Goal: Navigation & Orientation: Understand site structure

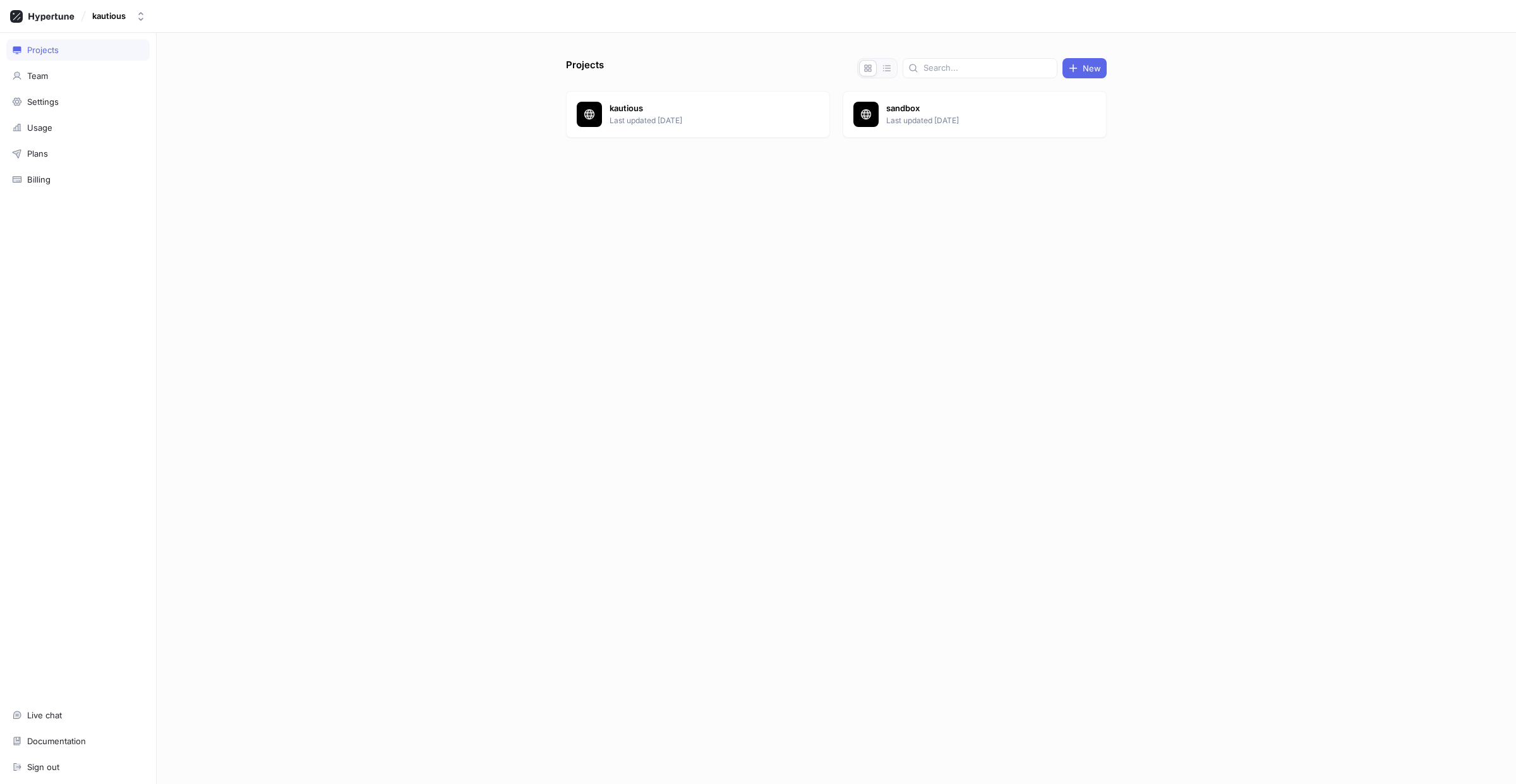
click at [82, 303] on div "Projects Team Settings Usage Plans Billing Live chat Documentation Sign out" at bounding box center [78, 408] width 157 height 751
click at [48, 120] on div "Usage" at bounding box center [78, 128] width 143 height 21
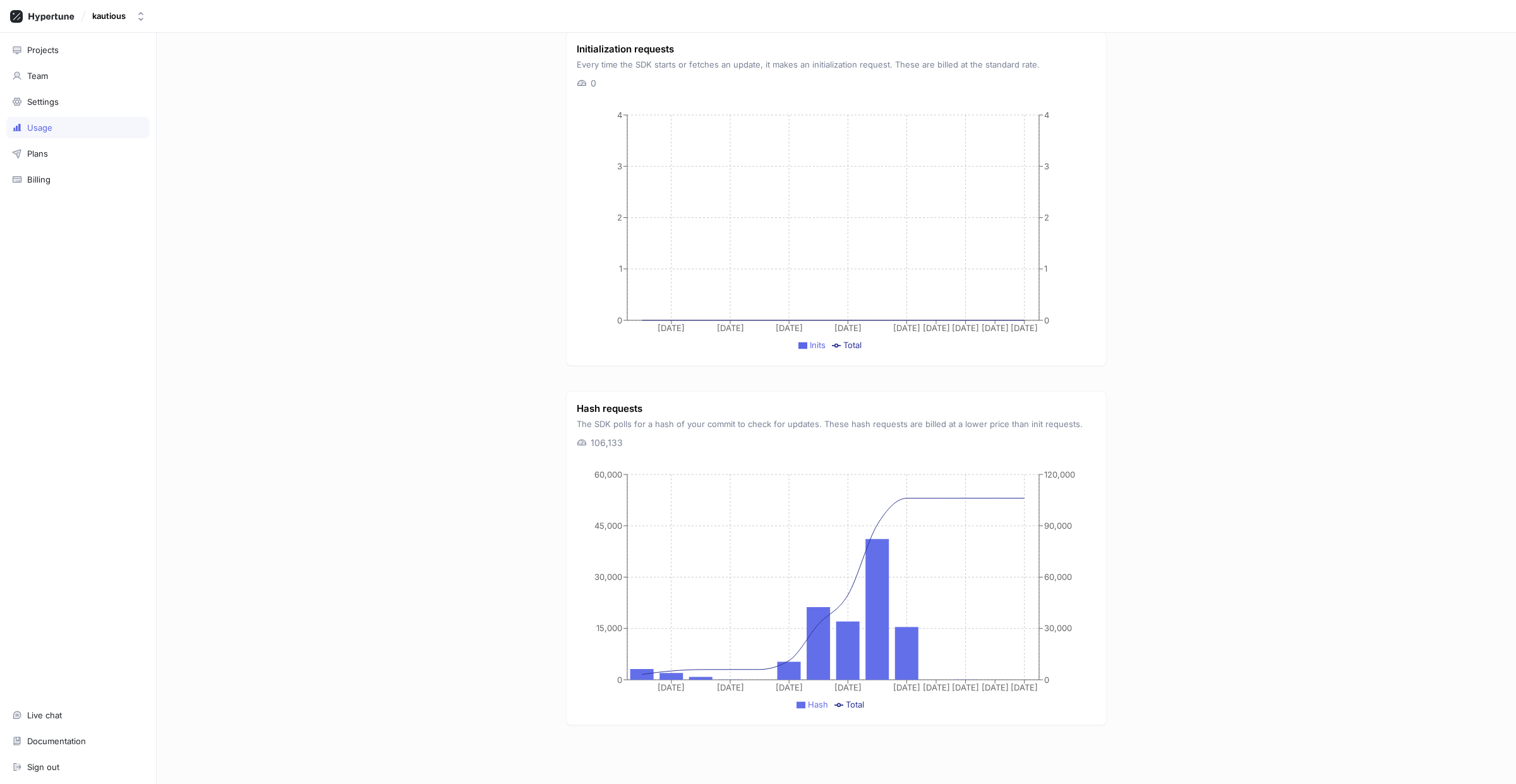
scroll to position [809, 0]
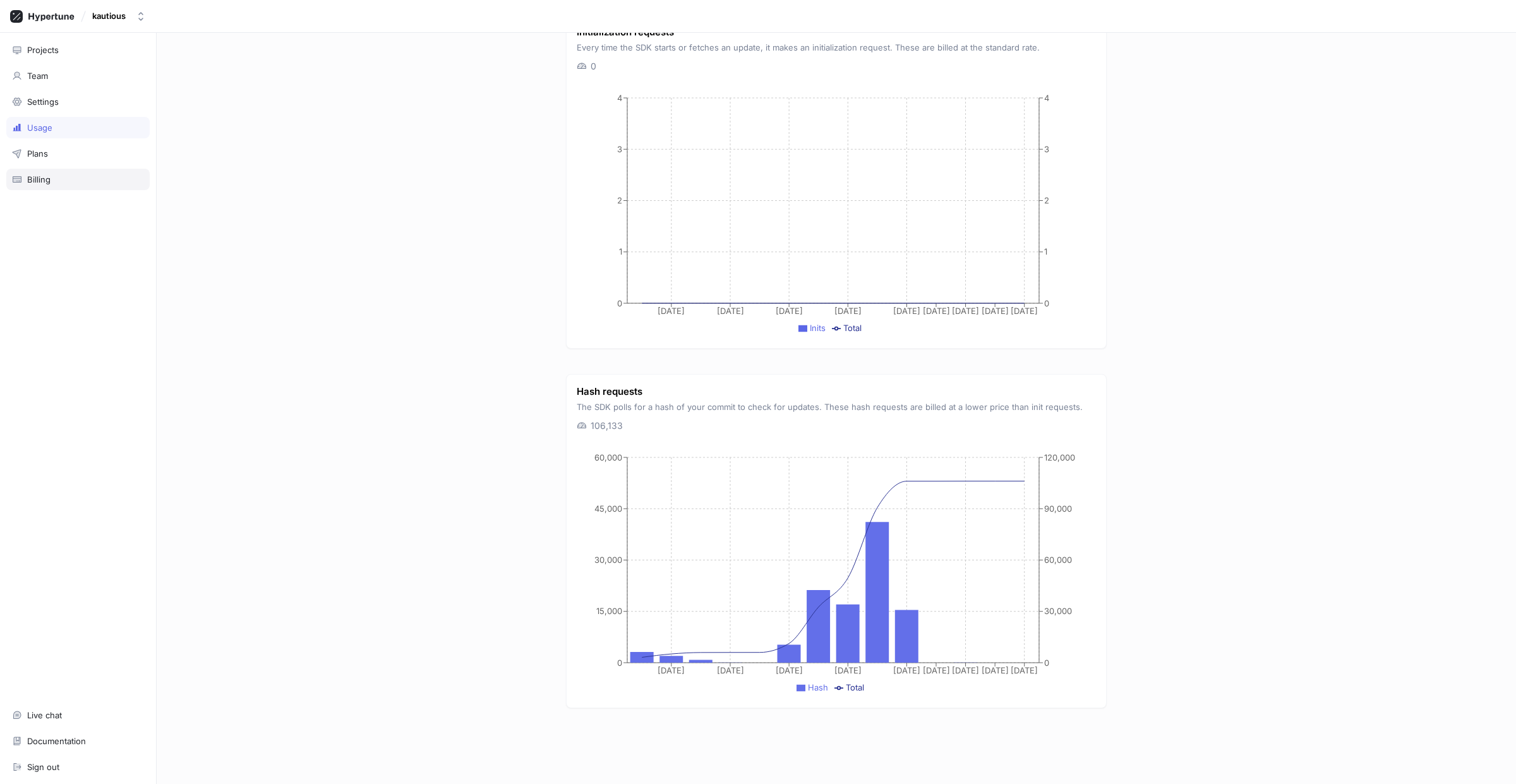
click at [56, 184] on div "Billing" at bounding box center [77, 179] width 132 height 11
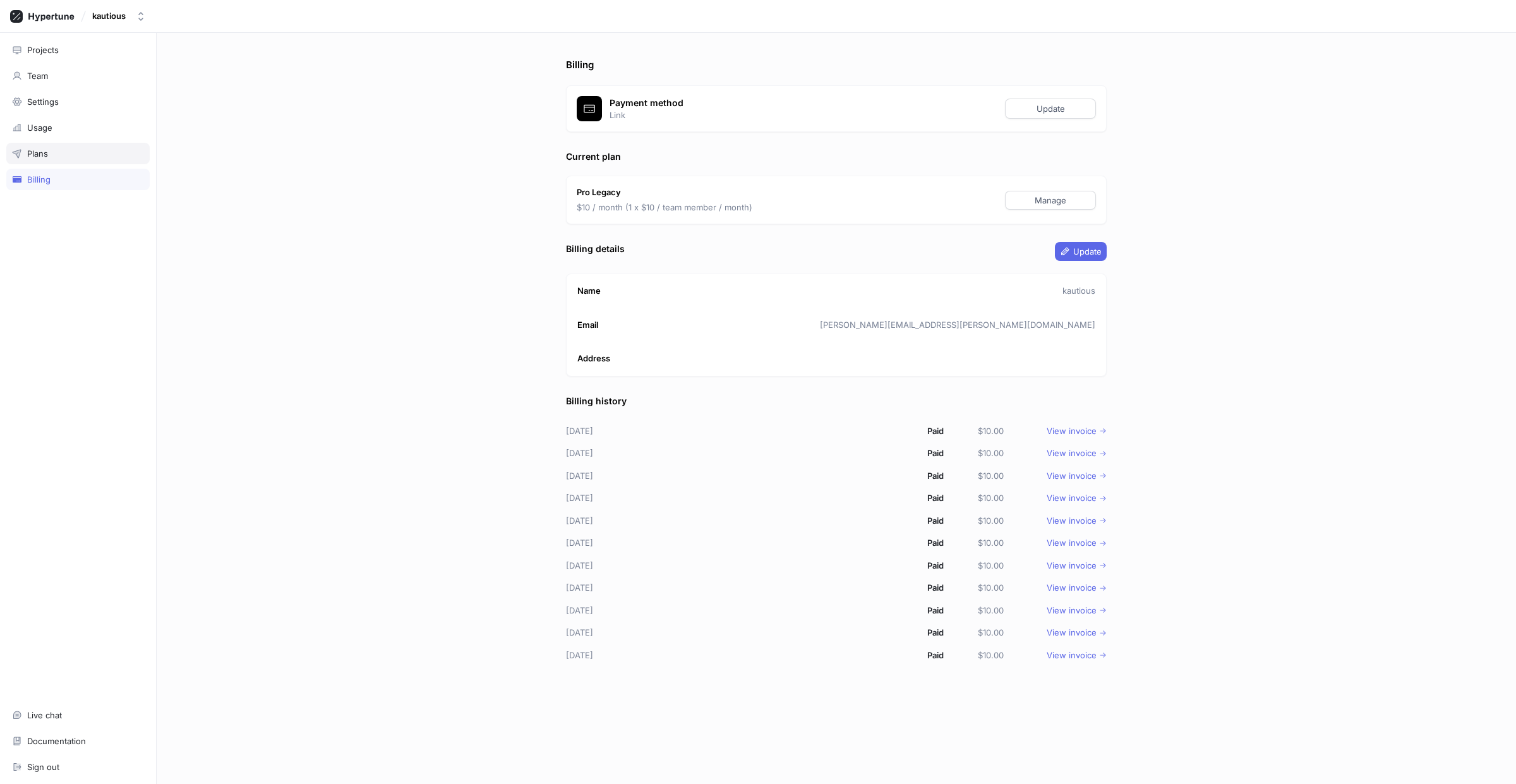
click at [49, 158] on div "Plans" at bounding box center [77, 153] width 132 height 11
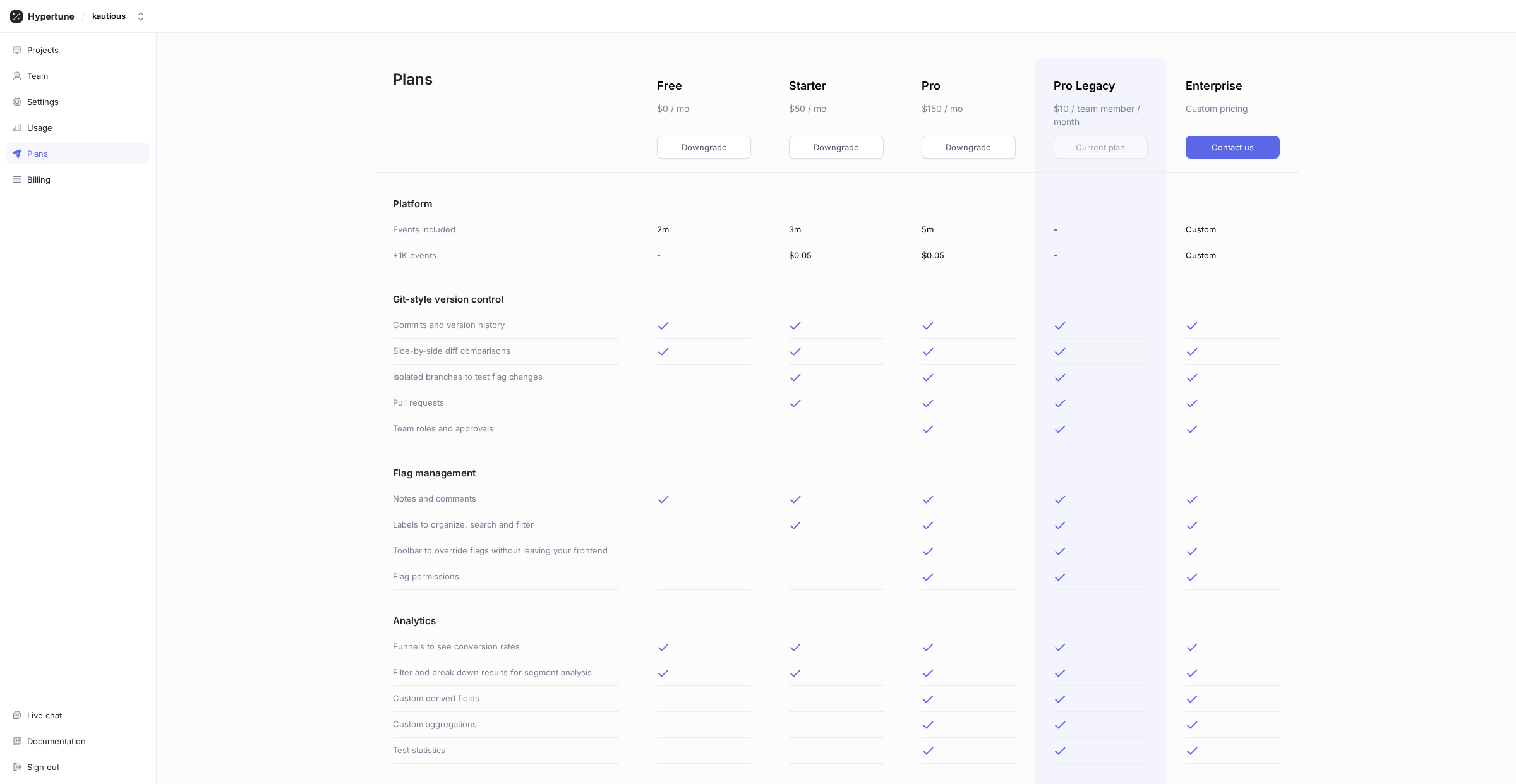
click at [46, 35] on div "Projects Team Settings Usage Plans Billing Live chat Documentation Sign out" at bounding box center [78, 408] width 157 height 751
click at [45, 42] on div "Projects" at bounding box center [78, 50] width 143 height 21
